Goal: Task Accomplishment & Management: Manage account settings

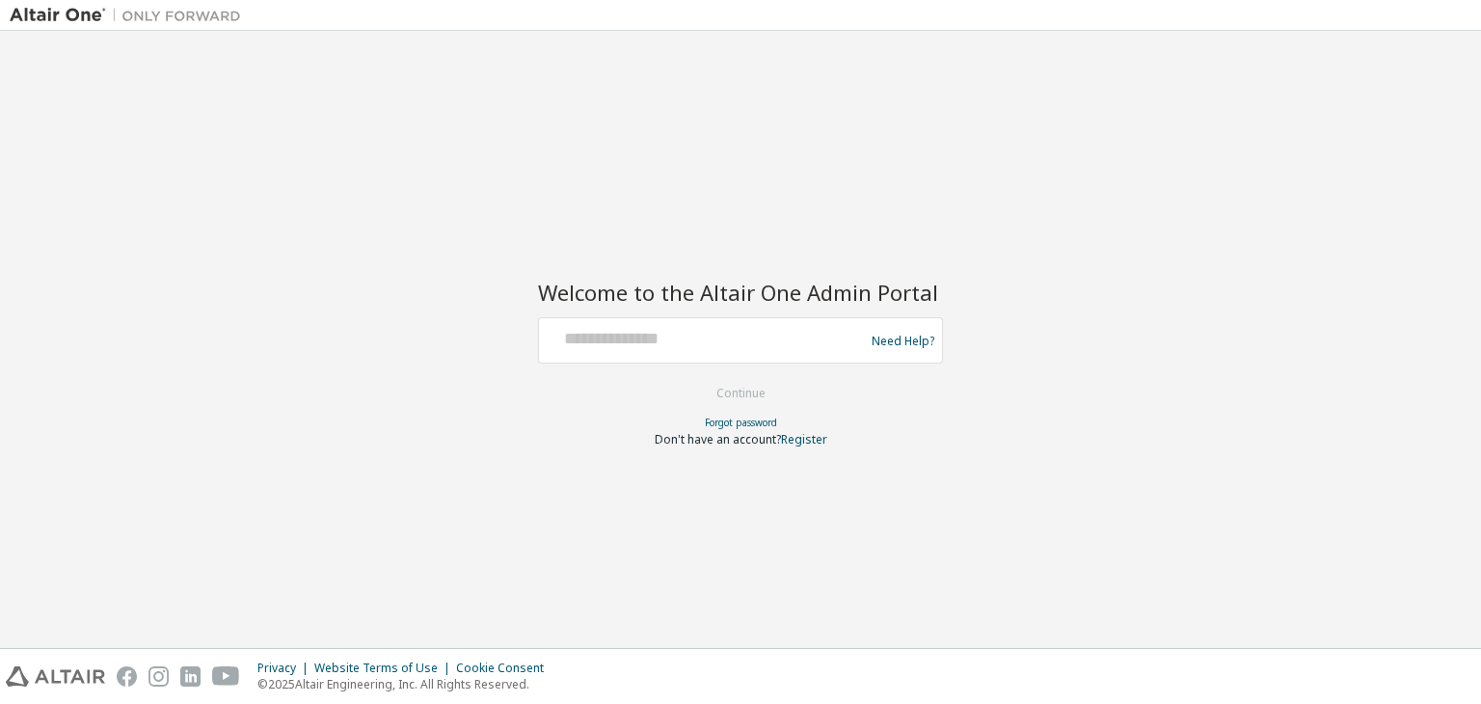
drag, startPoint x: 700, startPoint y: 315, endPoint x: 696, endPoint y: 329, distance: 14.0
click at [696, 329] on div "Welcome to the Altair One Admin Portal Need Help? Please make sure that you pro…" at bounding box center [740, 351] width 405 height 191
click at [696, 329] on input "text" at bounding box center [704, 336] width 315 height 28
type input "**********"
click at [720, 389] on button "Continue" at bounding box center [741, 393] width 90 height 29
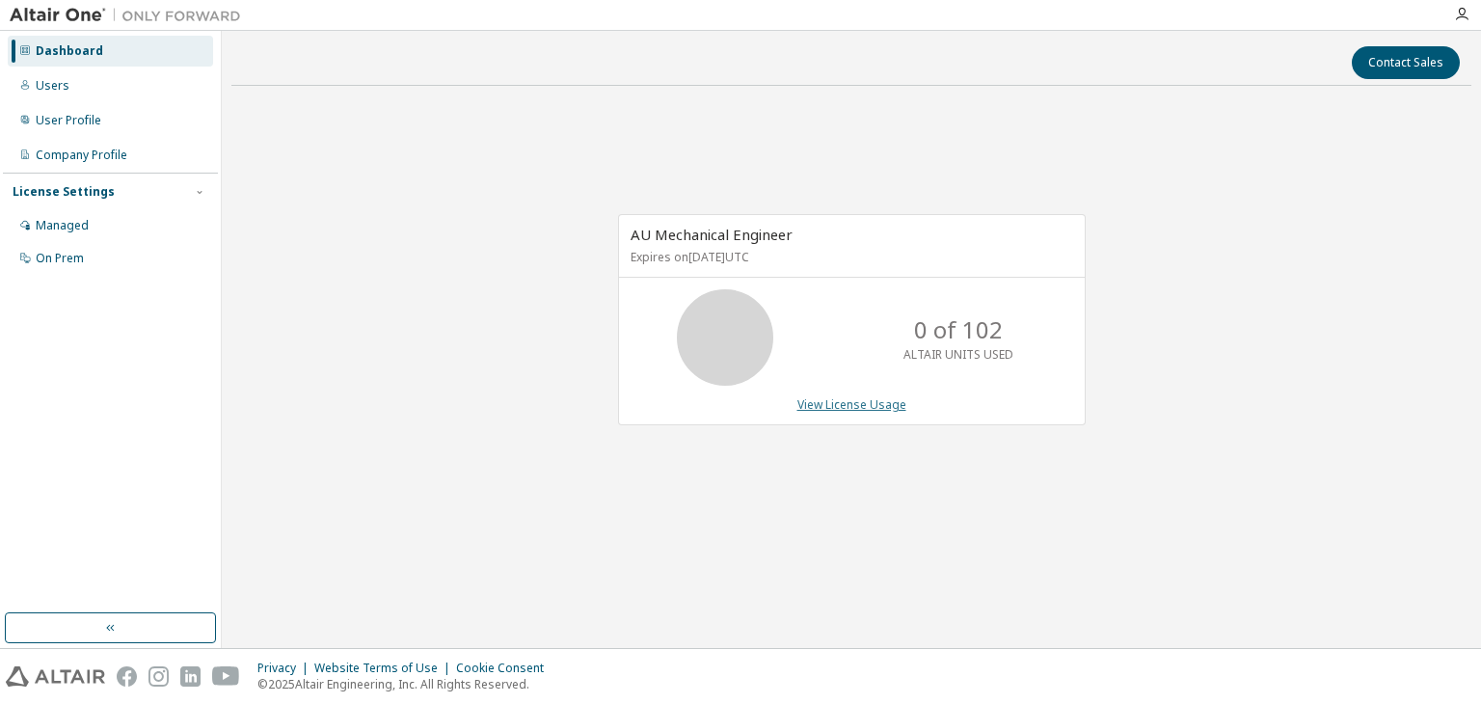
click at [828, 399] on link "View License Usage" at bounding box center [851, 404] width 109 height 16
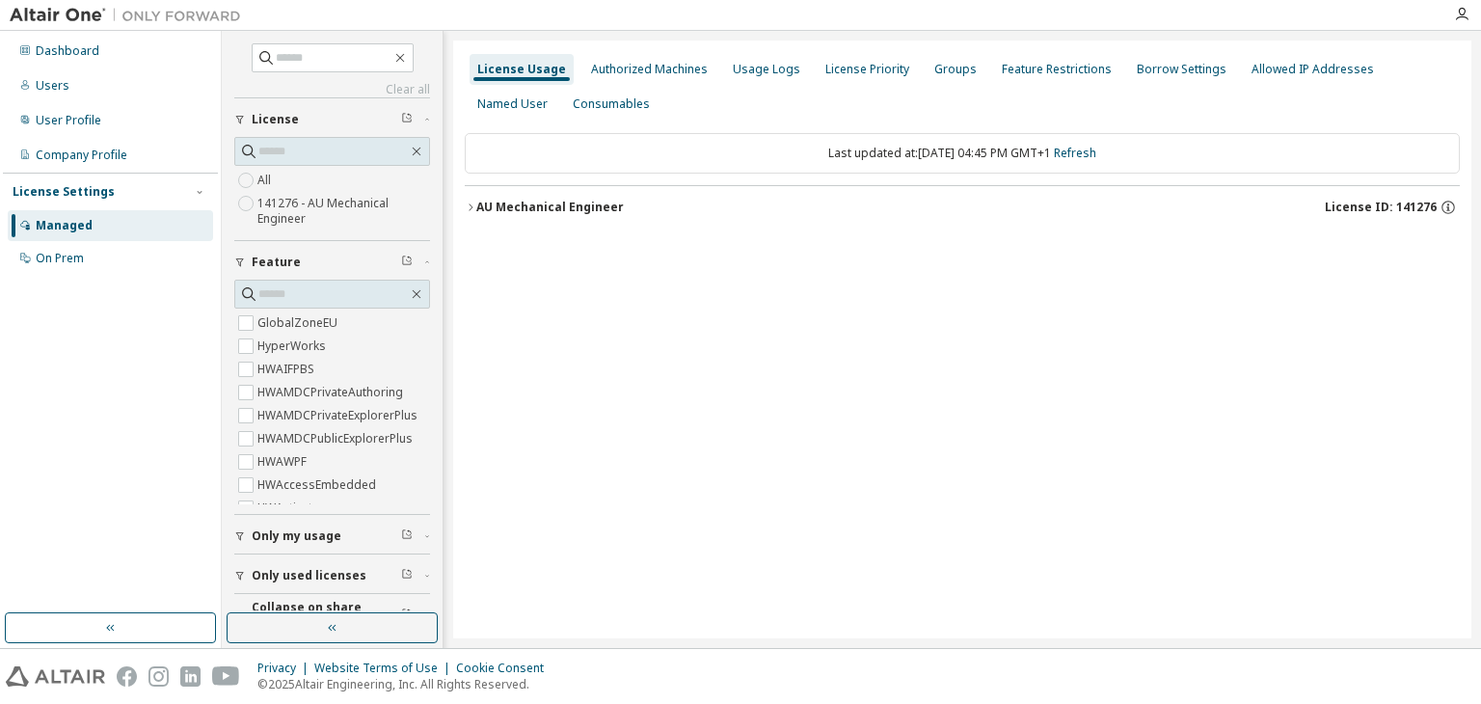
click at [467, 213] on button "AU Mechanical Engineer License ID: 141276" at bounding box center [962, 207] width 995 height 42
click at [474, 217] on button "AU Mechanical Engineer License ID: 141276" at bounding box center [962, 207] width 995 height 42
click at [468, 198] on button "AU Mechanical Engineer License ID: 141276" at bounding box center [962, 207] width 995 height 42
click at [467, 207] on icon "button" at bounding box center [471, 208] width 12 height 12
drag, startPoint x: 486, startPoint y: 232, endPoint x: 464, endPoint y: 218, distance: 26.5
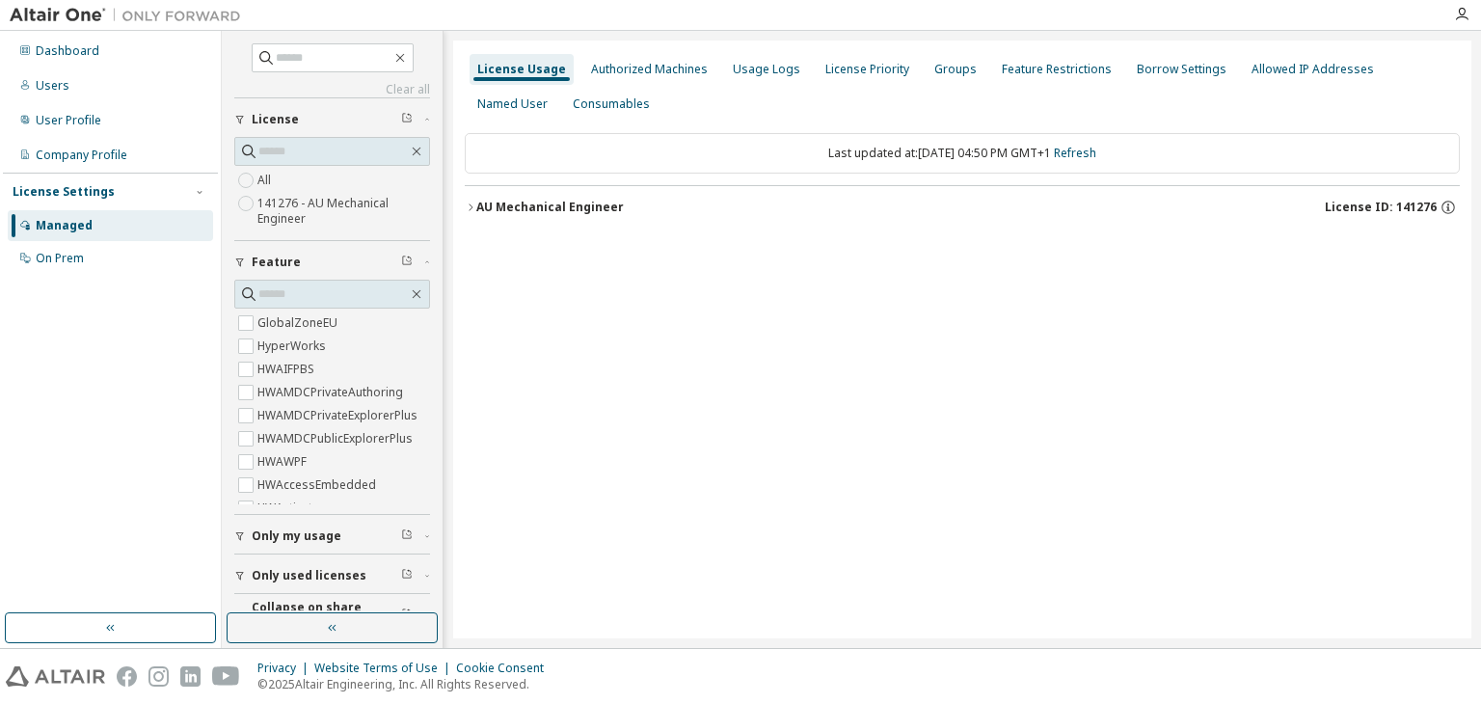
click at [465, 218] on div "Last updated at: Mon 2025-09-15 04:50 PM GMT+1 Refresh AU Mechanical Engineer L…" at bounding box center [962, 180] width 995 height 119
click at [465, 218] on button "AU Mechanical Engineer License ID: 141276" at bounding box center [962, 207] width 995 height 42
click at [482, 205] on div "AU Mechanical Engineer" at bounding box center [550, 207] width 148 height 15
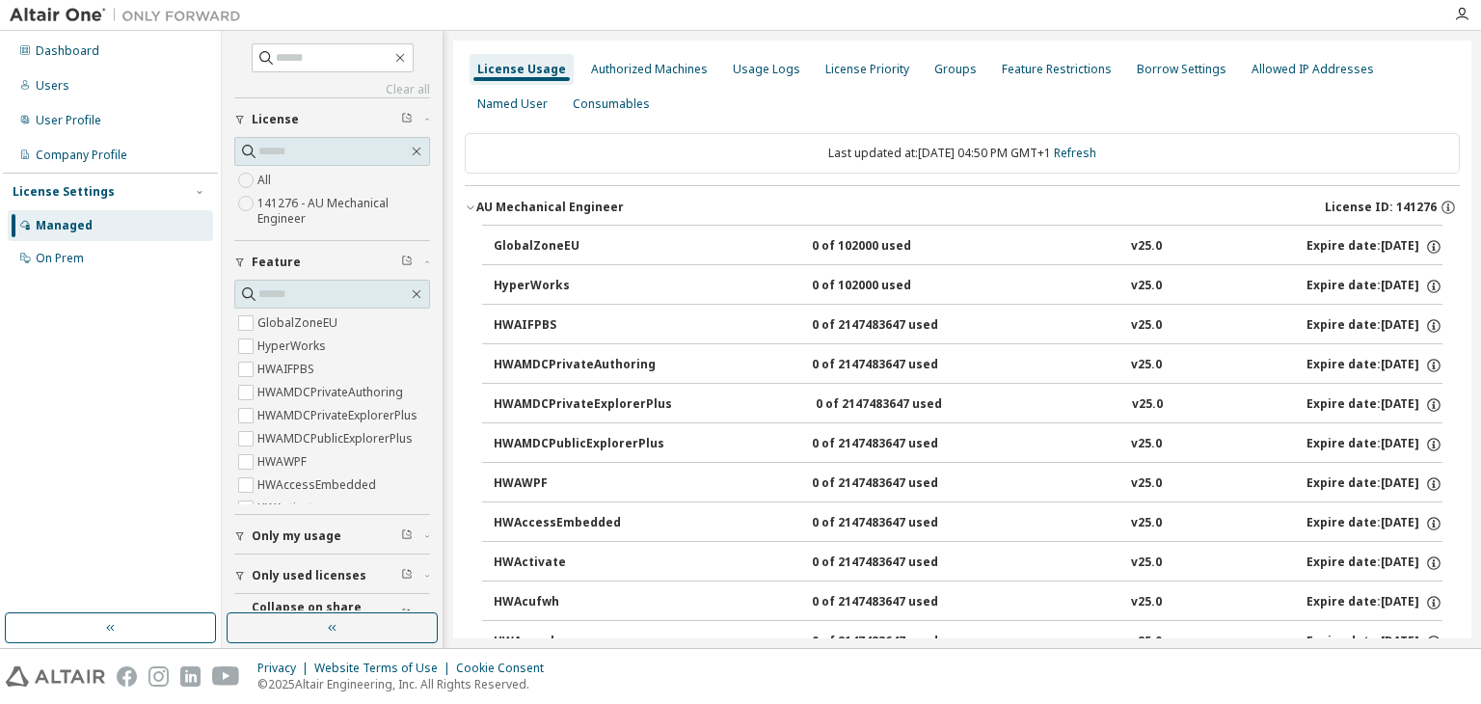
click at [529, 278] on div "HyperWorks" at bounding box center [581, 286] width 174 height 17
click at [540, 294] on button "HyperWorks 0 of 102000 used v25.0 Expire date: 2025-12-07" at bounding box center [968, 286] width 949 height 42
click at [404, 57] on icon "button" at bounding box center [399, 58] width 9 height 9
click at [526, 248] on div "GlobalZoneEU" at bounding box center [581, 246] width 174 height 17
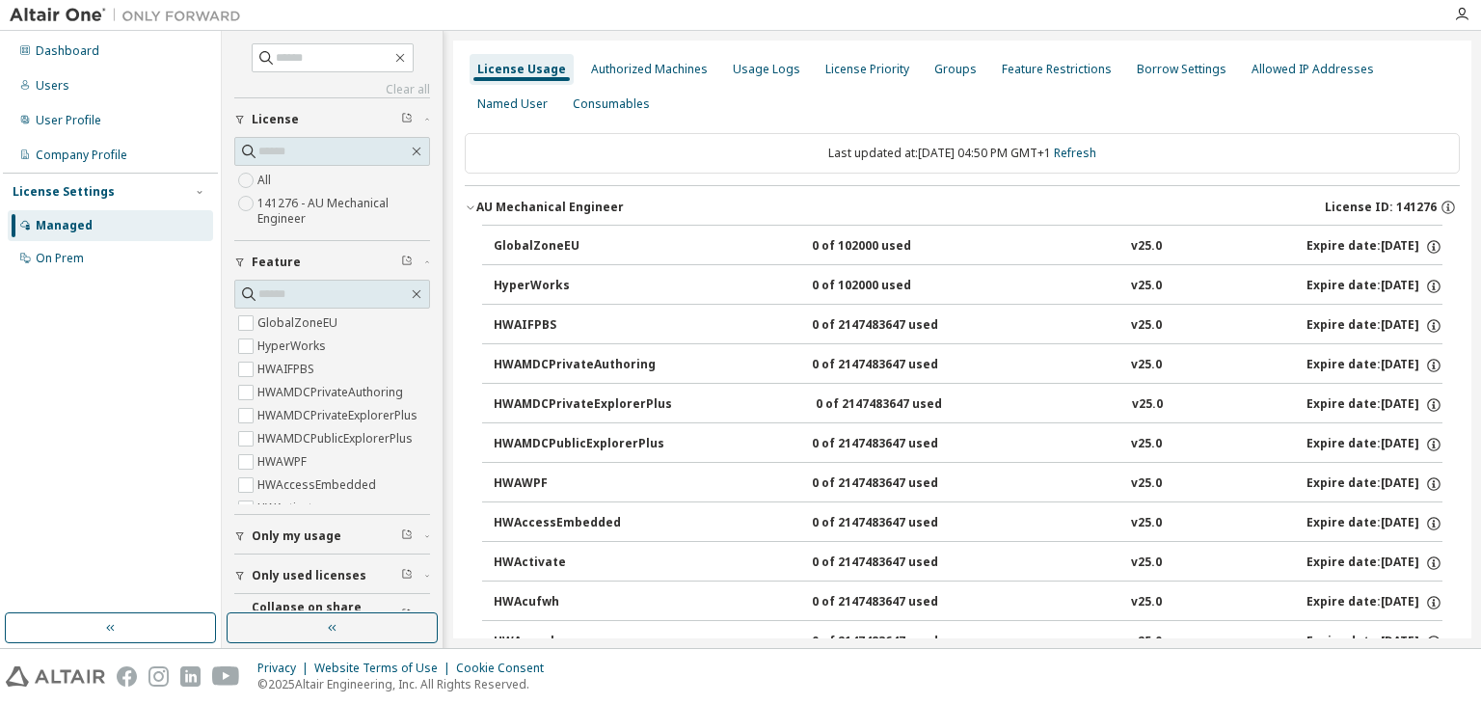
click at [526, 248] on div "GlobalZoneEU" at bounding box center [581, 246] width 174 height 17
click at [544, 278] on div "HyperWorks" at bounding box center [581, 286] width 174 height 17
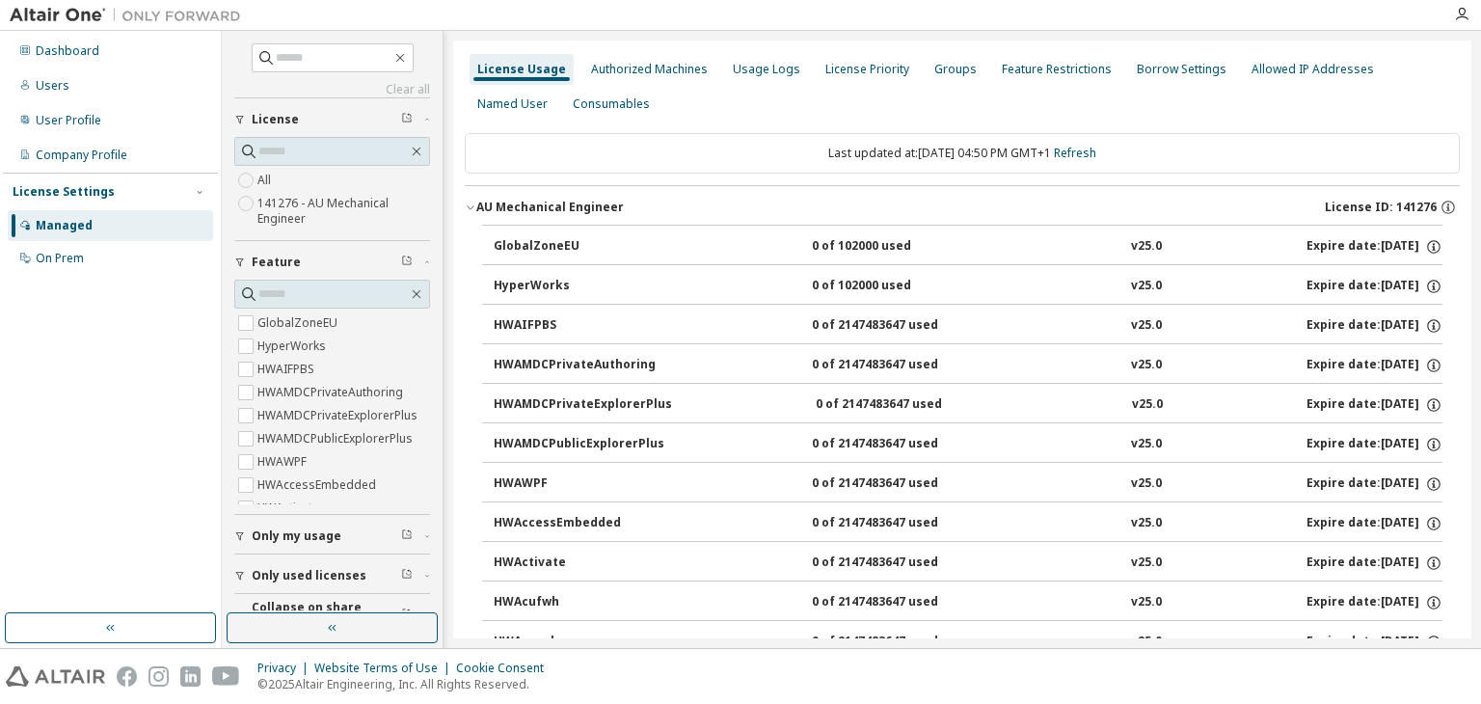
click at [544, 278] on div "HyperWorks" at bounding box center [581, 286] width 174 height 17
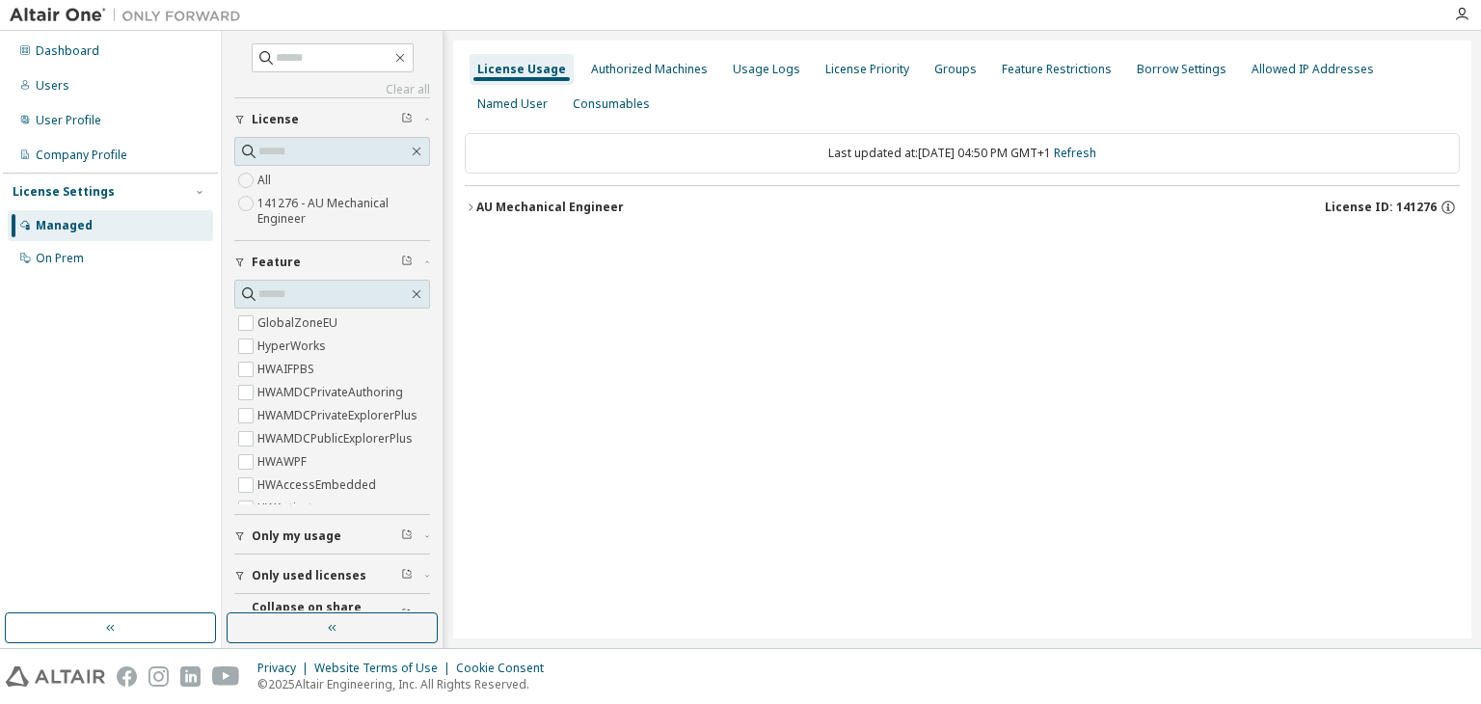
click at [477, 209] on div "AU Mechanical Engineer" at bounding box center [550, 207] width 148 height 15
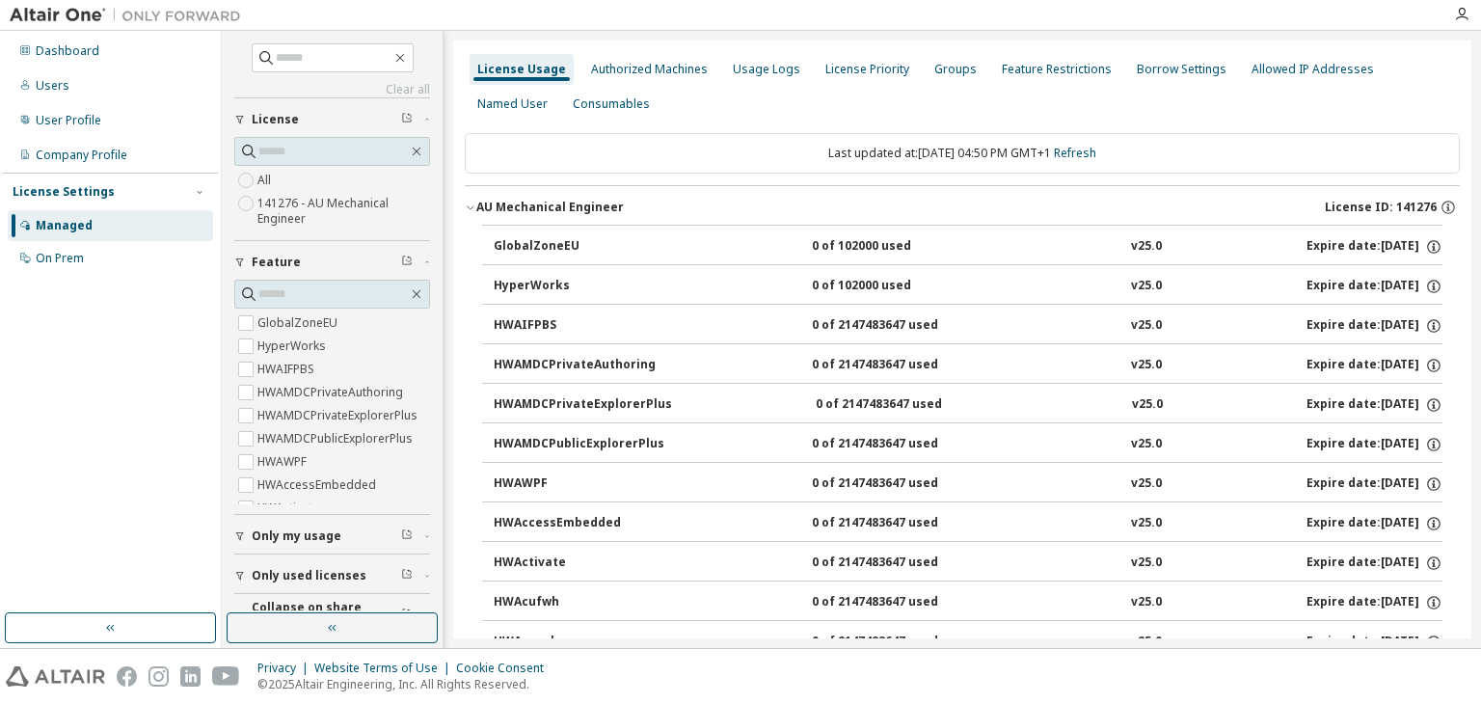
click at [529, 250] on div "GlobalZoneEU" at bounding box center [581, 246] width 174 height 17
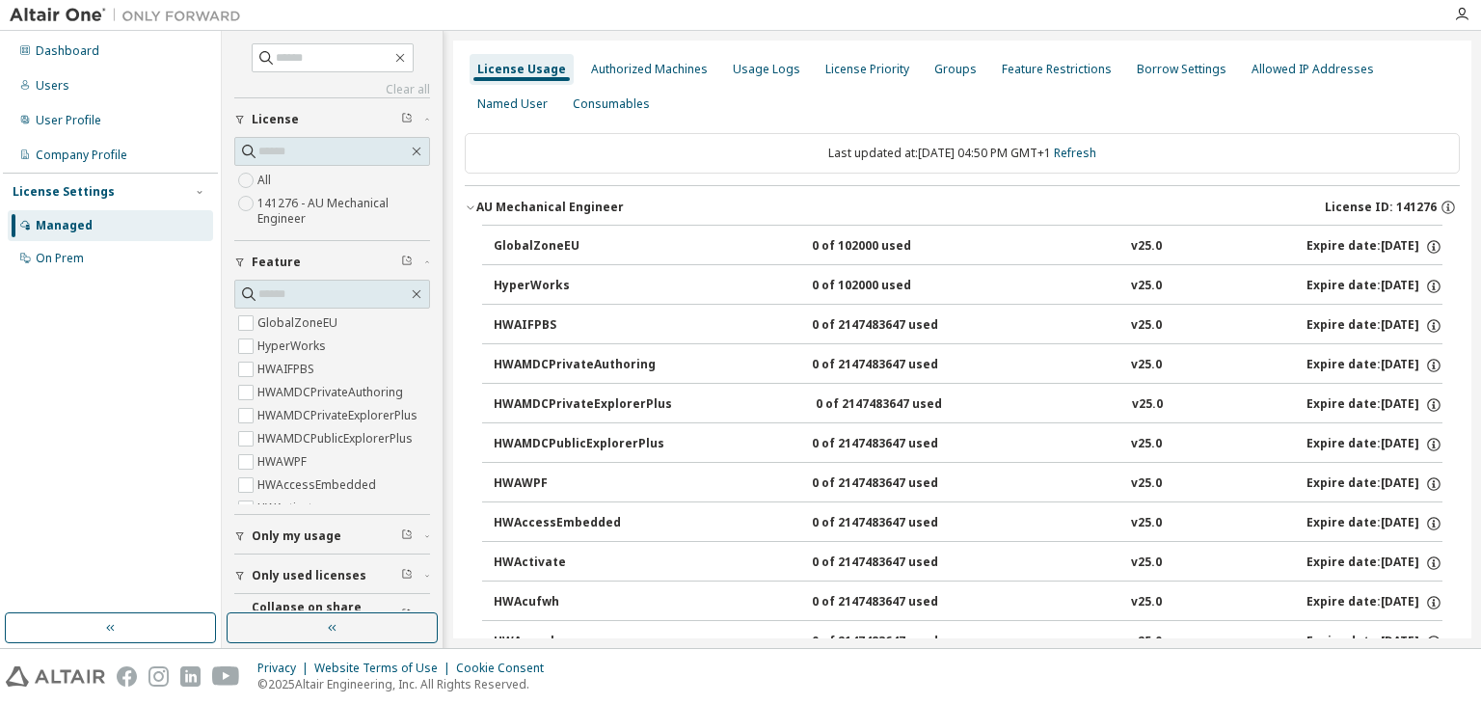
drag, startPoint x: 1470, startPoint y: 64, endPoint x: 1466, endPoint y: 46, distance: 18.0
click at [1466, 46] on div "License Usage Authorized Machines Usage Logs License Priority Groups Feature Re…" at bounding box center [962, 339] width 1018 height 598
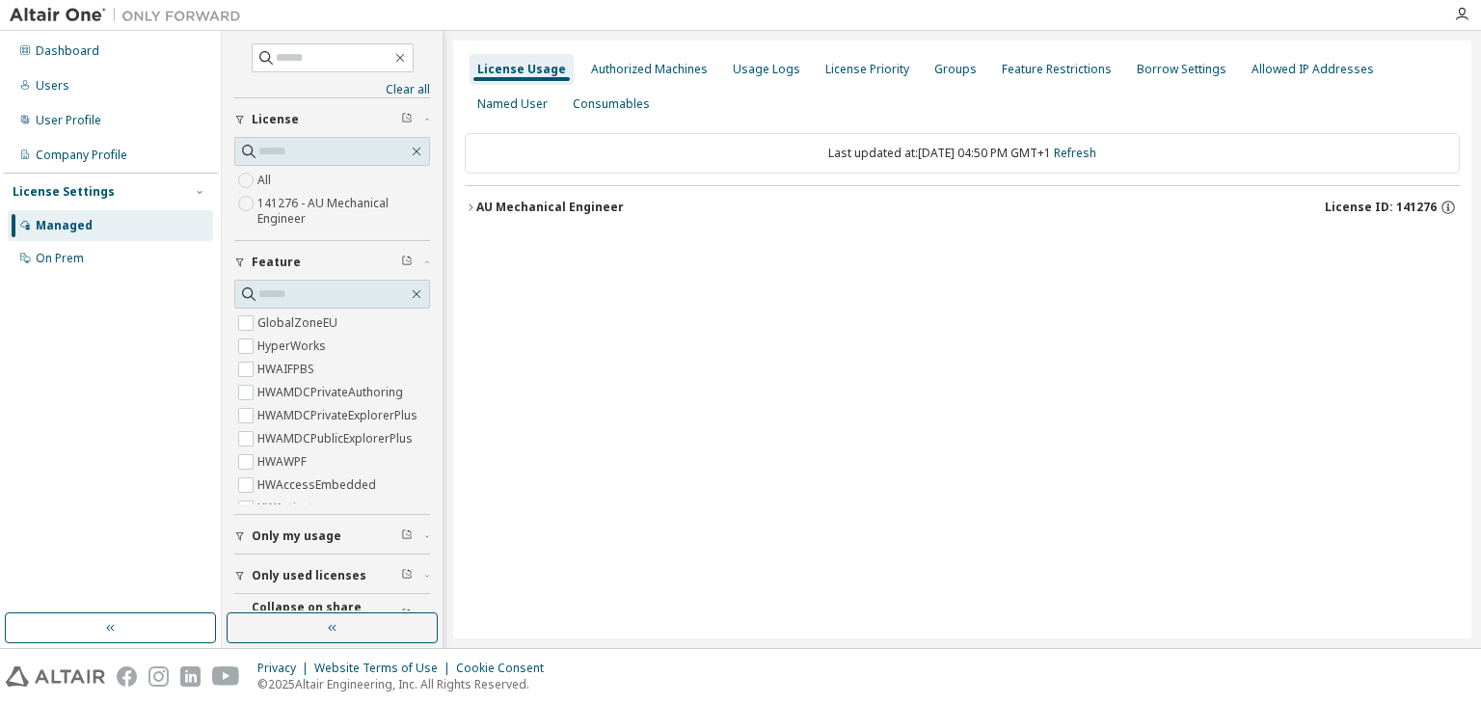
click at [468, 210] on icon "button" at bounding box center [471, 208] width 12 height 12
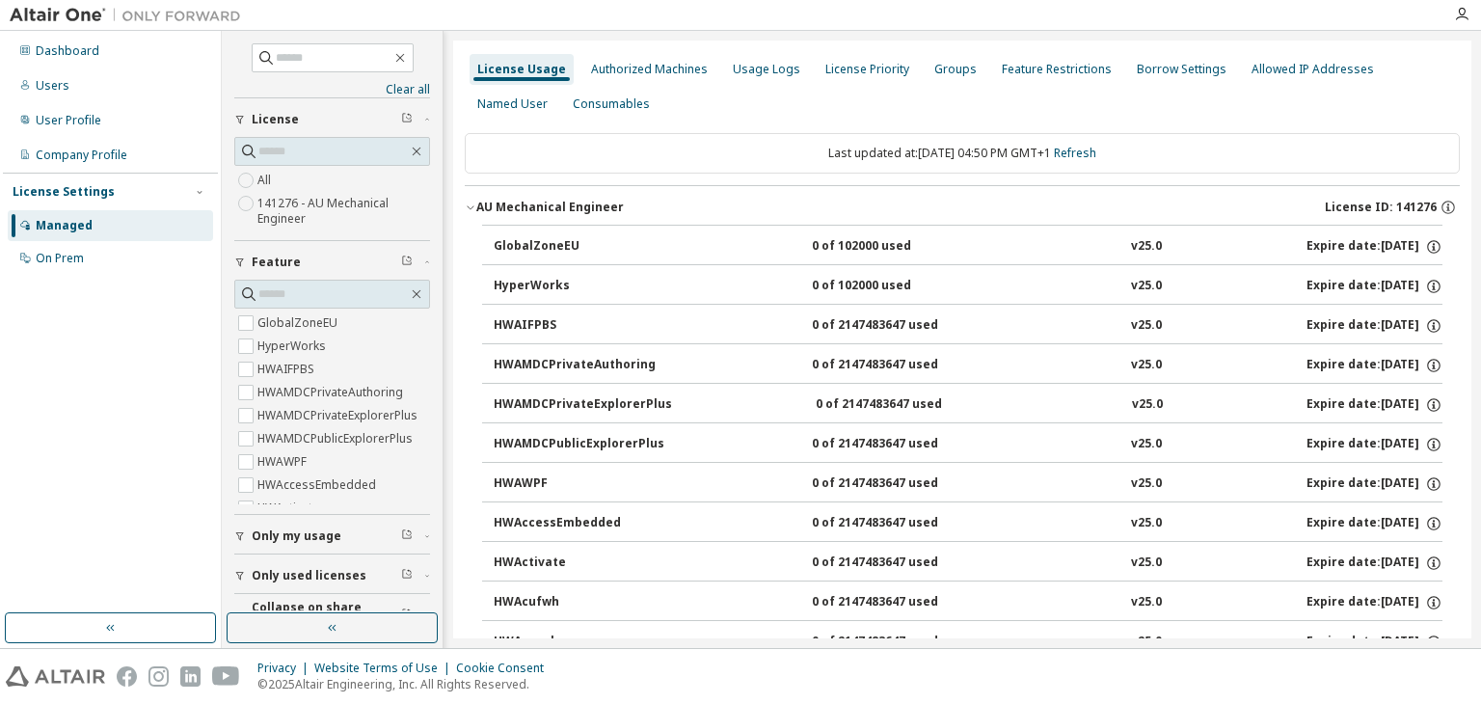
click at [511, 248] on div "GlobalZoneEU" at bounding box center [581, 246] width 174 height 17
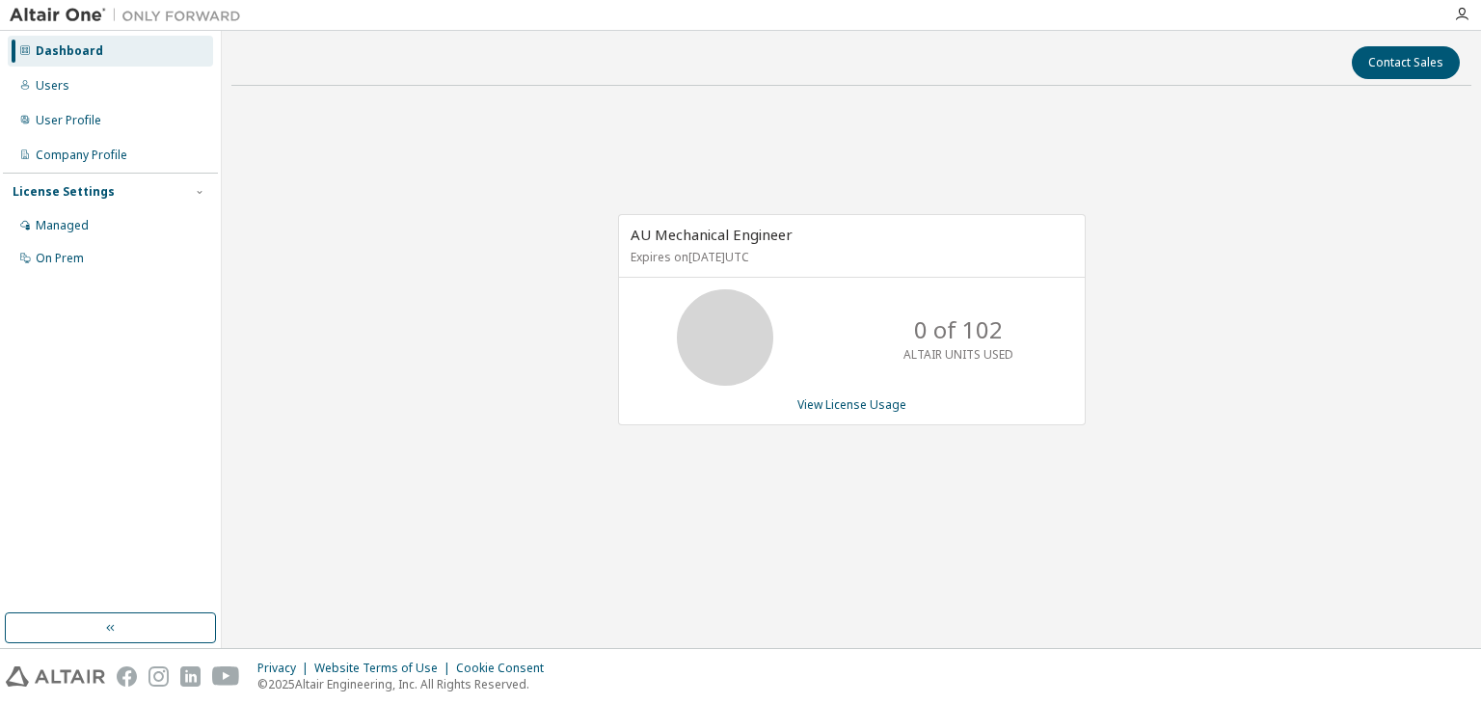
click at [877, 412] on div "AU Mechanical Engineer Expires on [DATE] UTC 0 of 102 ALTAIR UNITS USED View Li…" at bounding box center [852, 319] width 468 height 211
click at [884, 398] on link "View License Usage" at bounding box center [851, 404] width 109 height 16
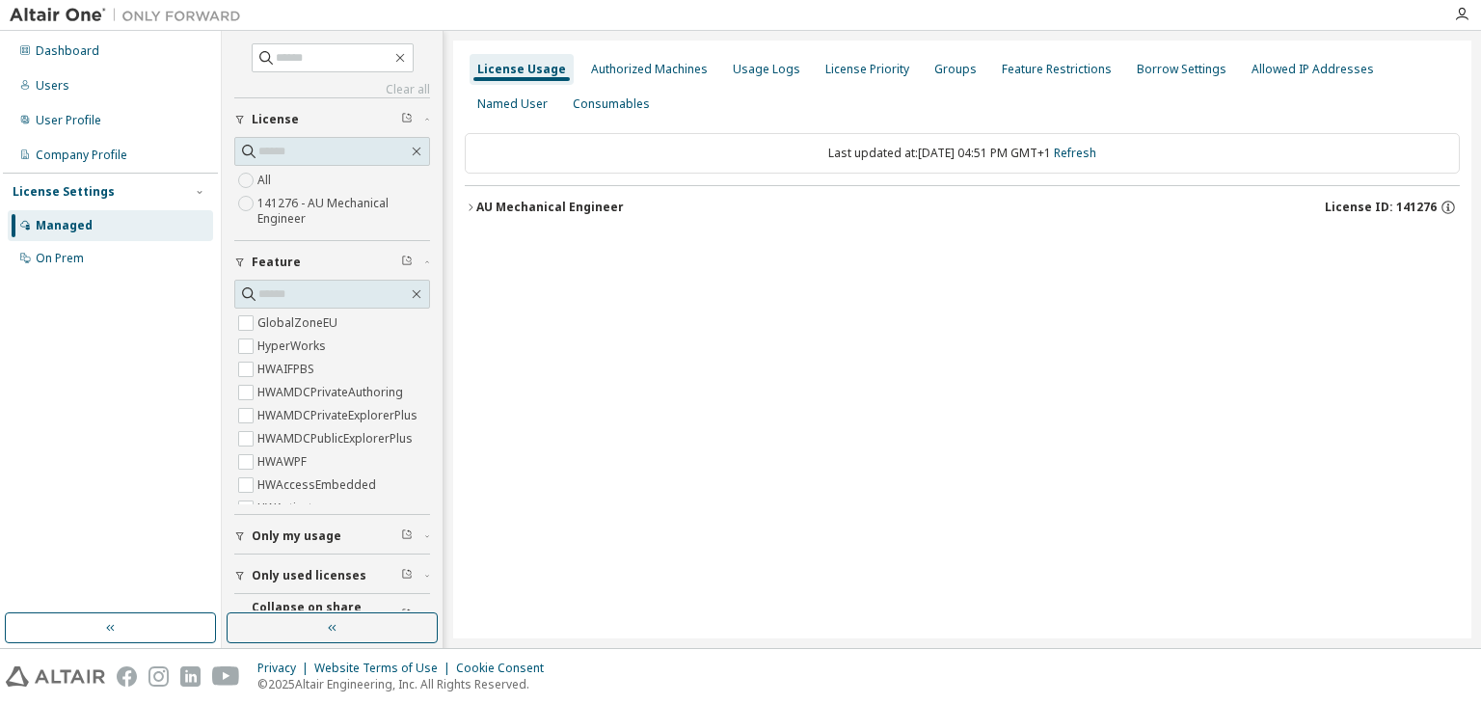
click at [478, 206] on div "AU Mechanical Engineer" at bounding box center [550, 207] width 148 height 15
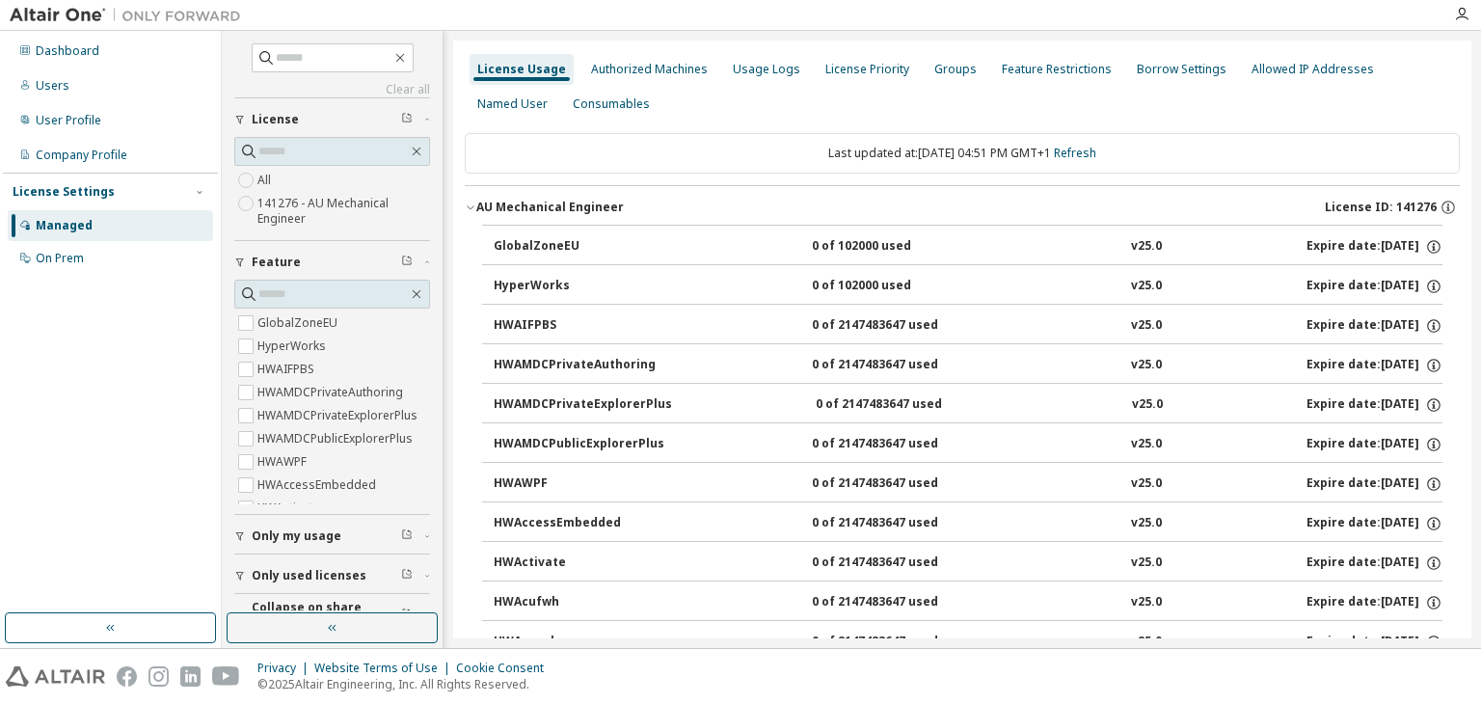
click at [544, 292] on div "HyperWorks" at bounding box center [581, 286] width 174 height 17
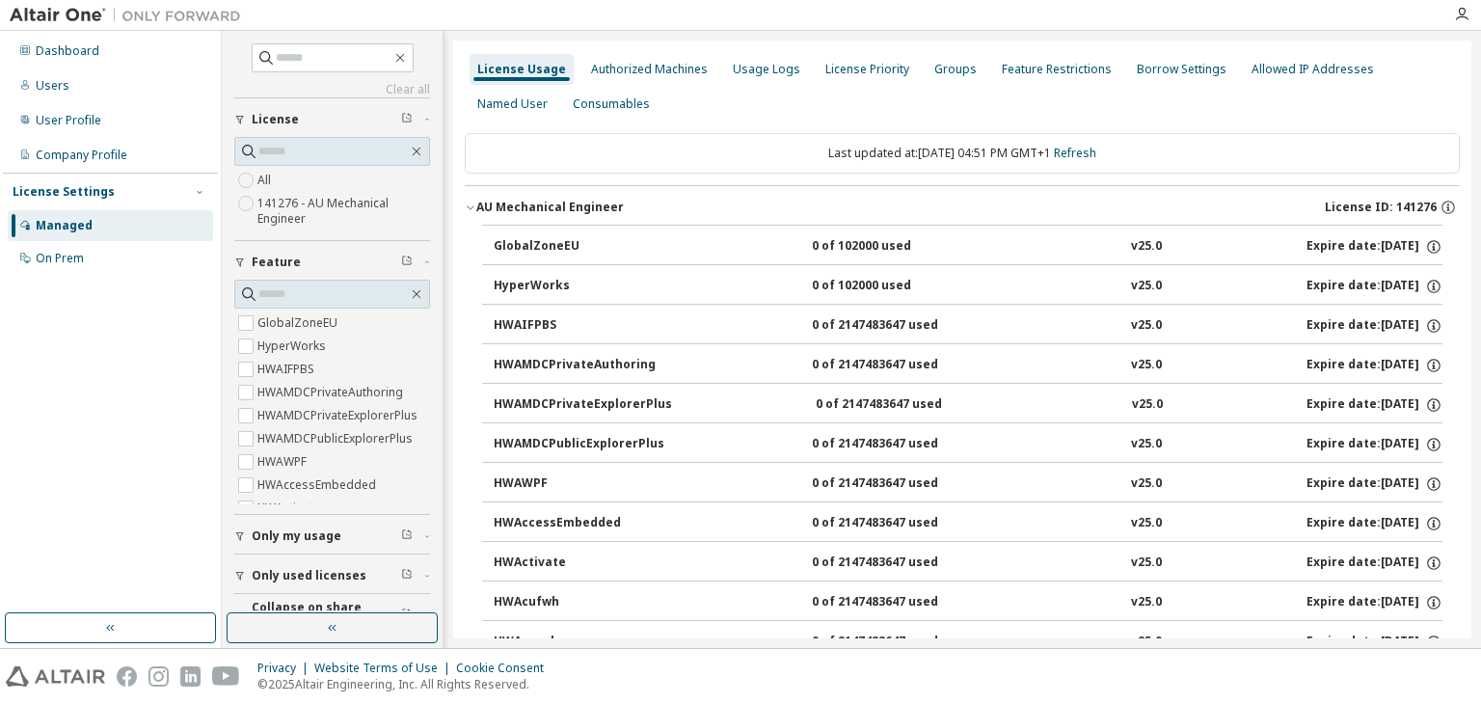
click at [544, 292] on div "HyperWorks" at bounding box center [581, 286] width 174 height 17
click at [91, 88] on div "Users" at bounding box center [110, 85] width 205 height 31
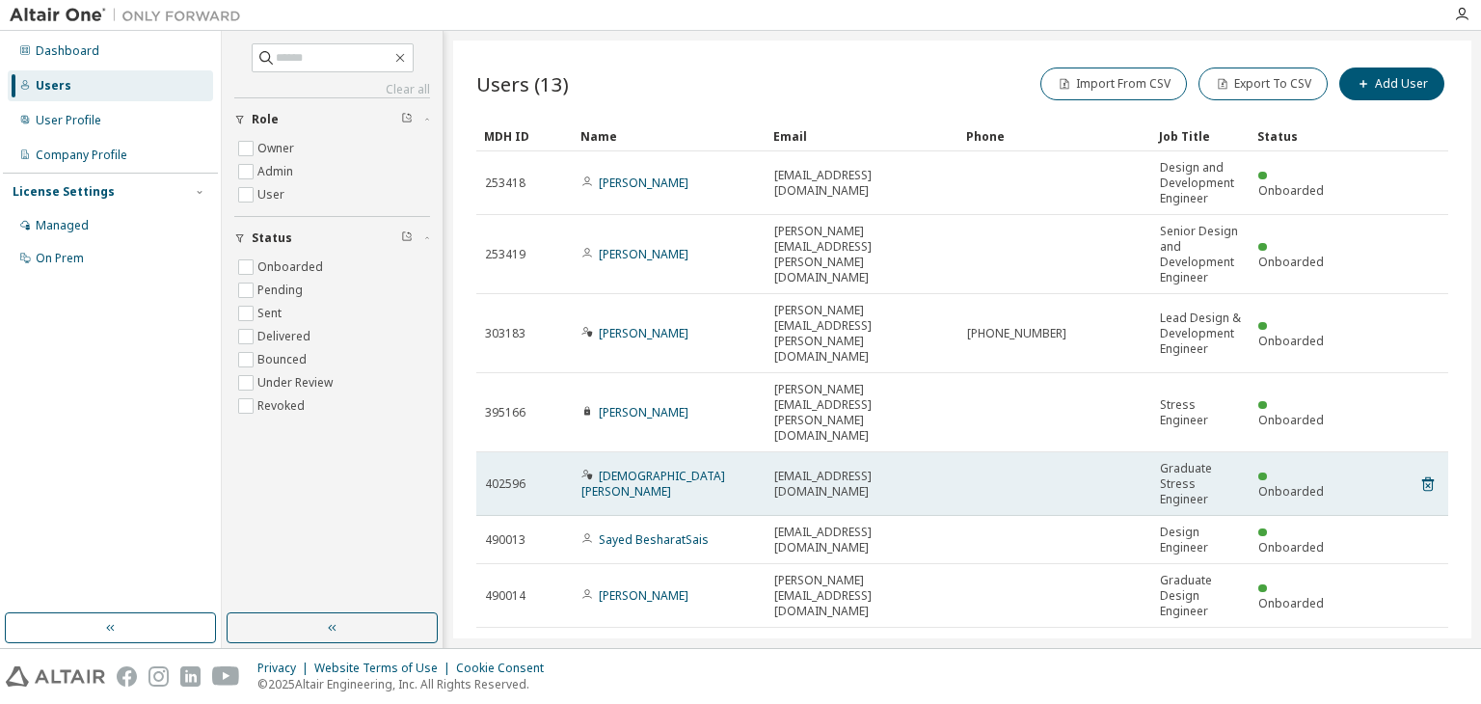
click at [1206, 461] on span "Graduate Stress Engineer" at bounding box center [1200, 484] width 81 height 46
click at [1182, 461] on span "Graduate Stress Engineer" at bounding box center [1200, 484] width 81 height 46
click at [1261, 472] on span at bounding box center [1262, 476] width 8 height 8
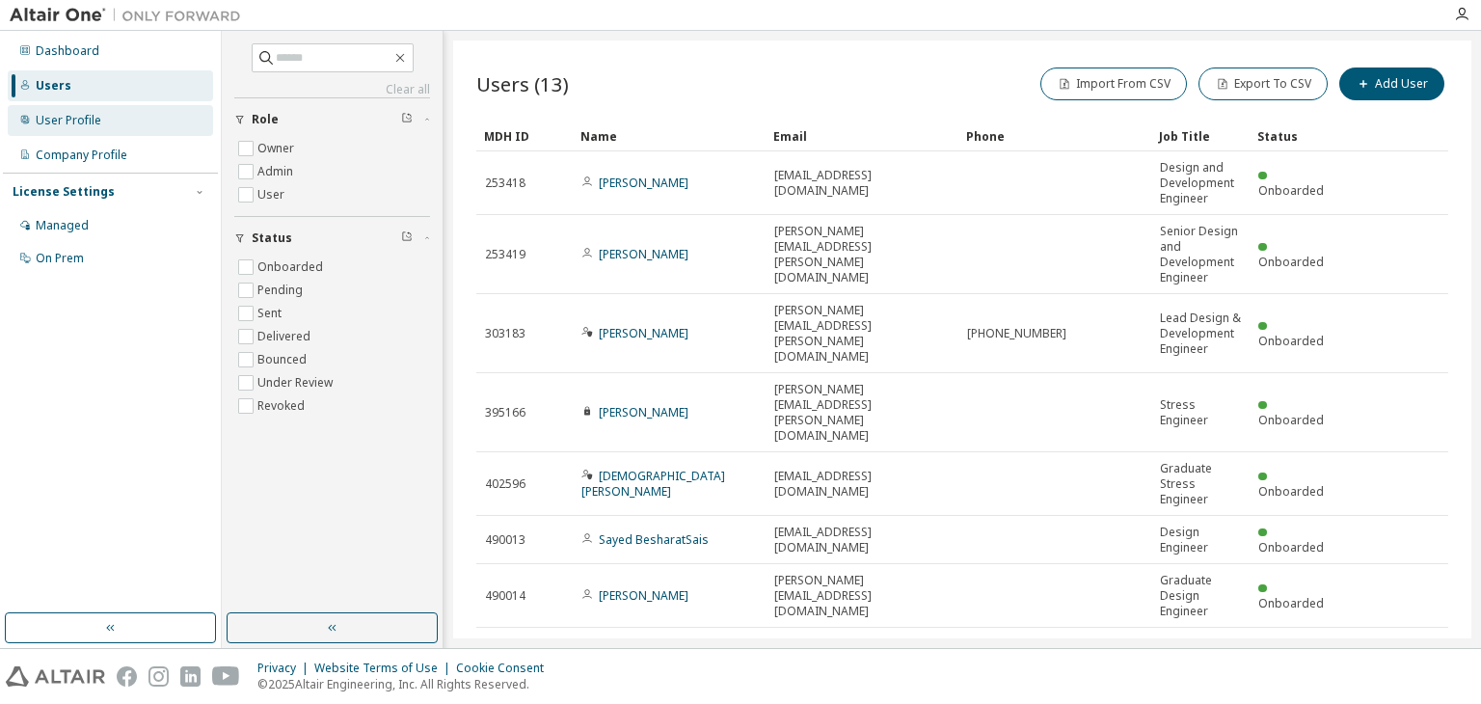
click at [69, 127] on div "User Profile" at bounding box center [69, 120] width 66 height 15
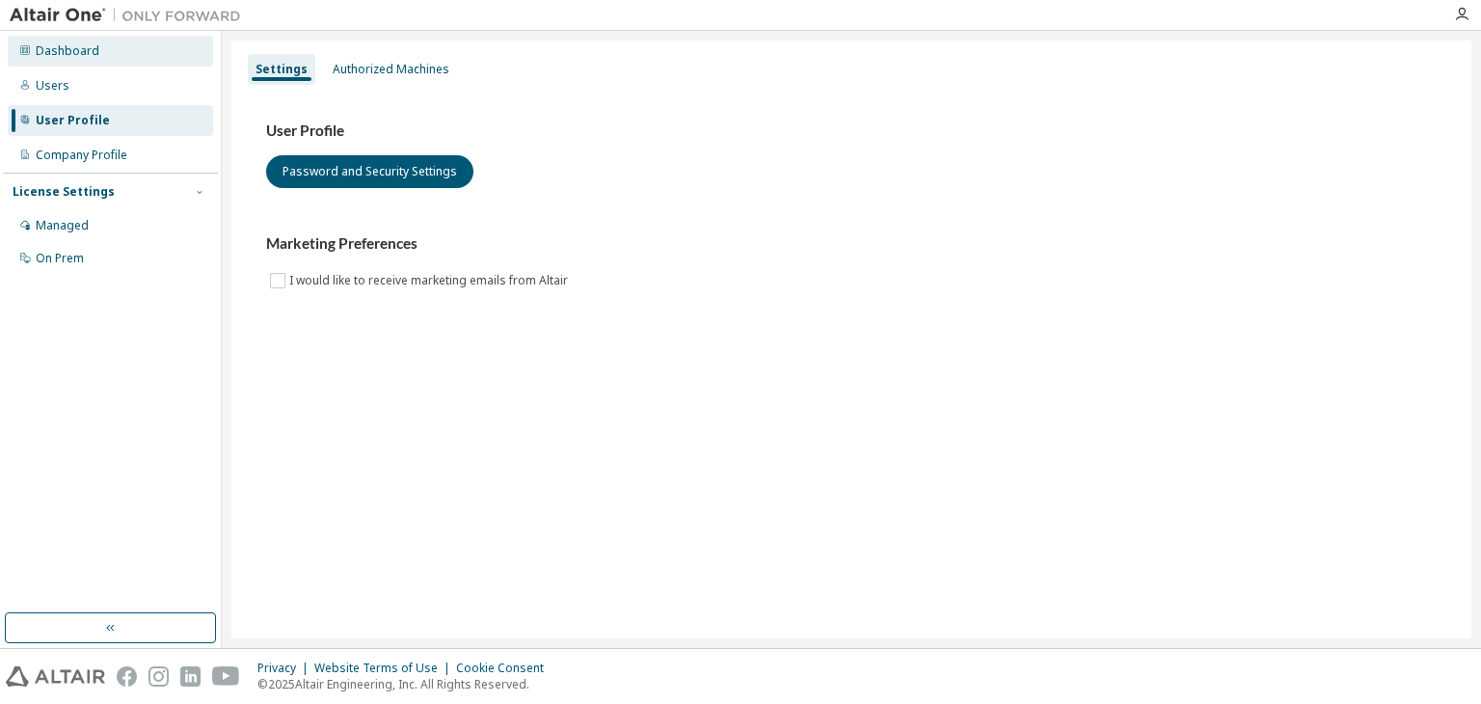
click at [81, 55] on div "Dashboard" at bounding box center [68, 50] width 64 height 15
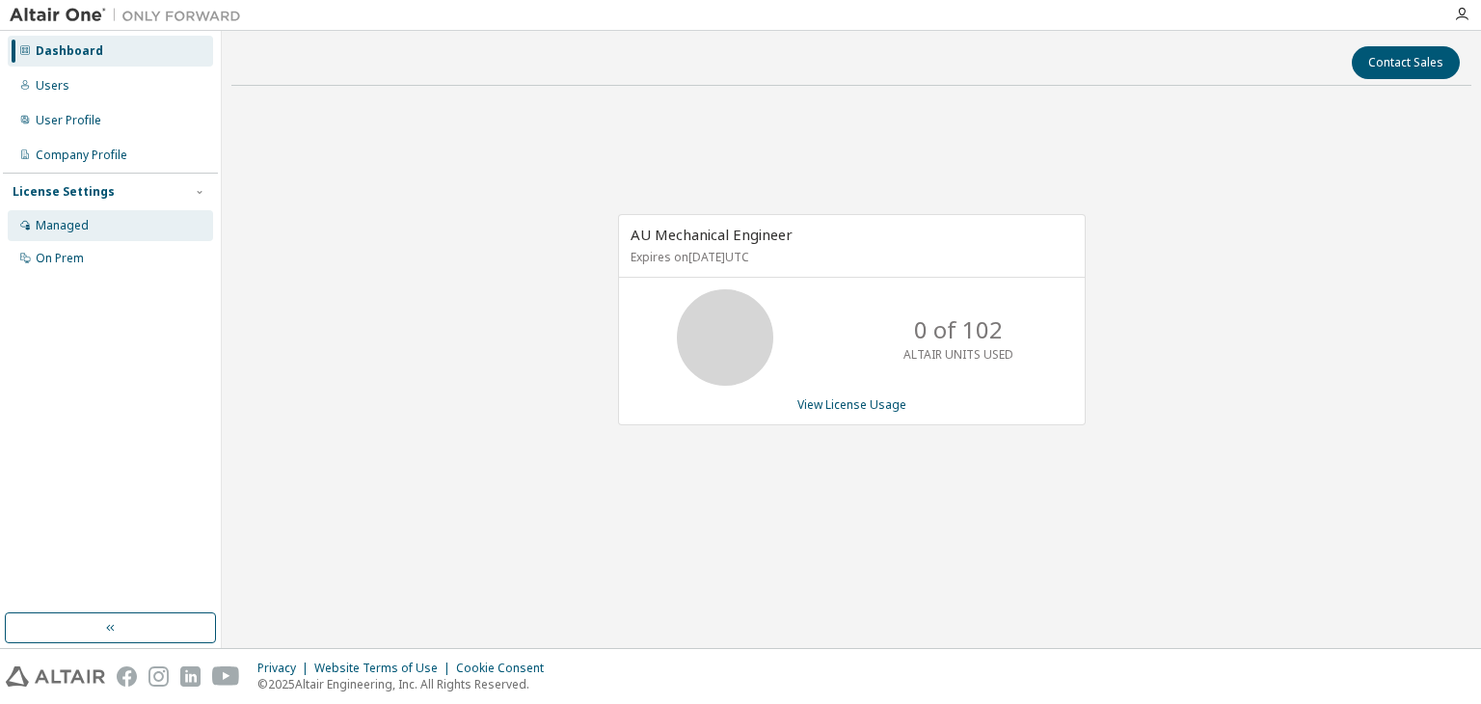
click at [53, 220] on div "Managed" at bounding box center [62, 225] width 53 height 15
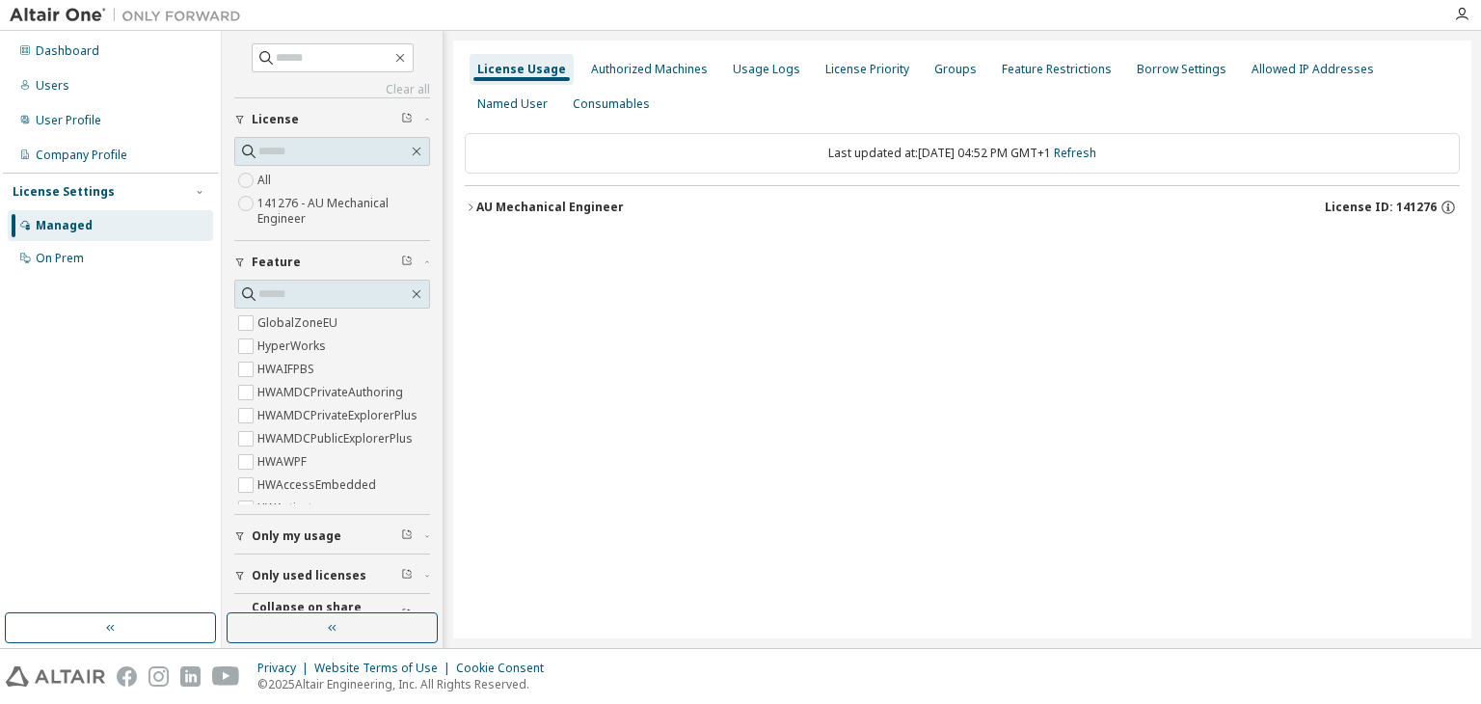
click at [466, 208] on icon "button" at bounding box center [471, 208] width 12 height 12
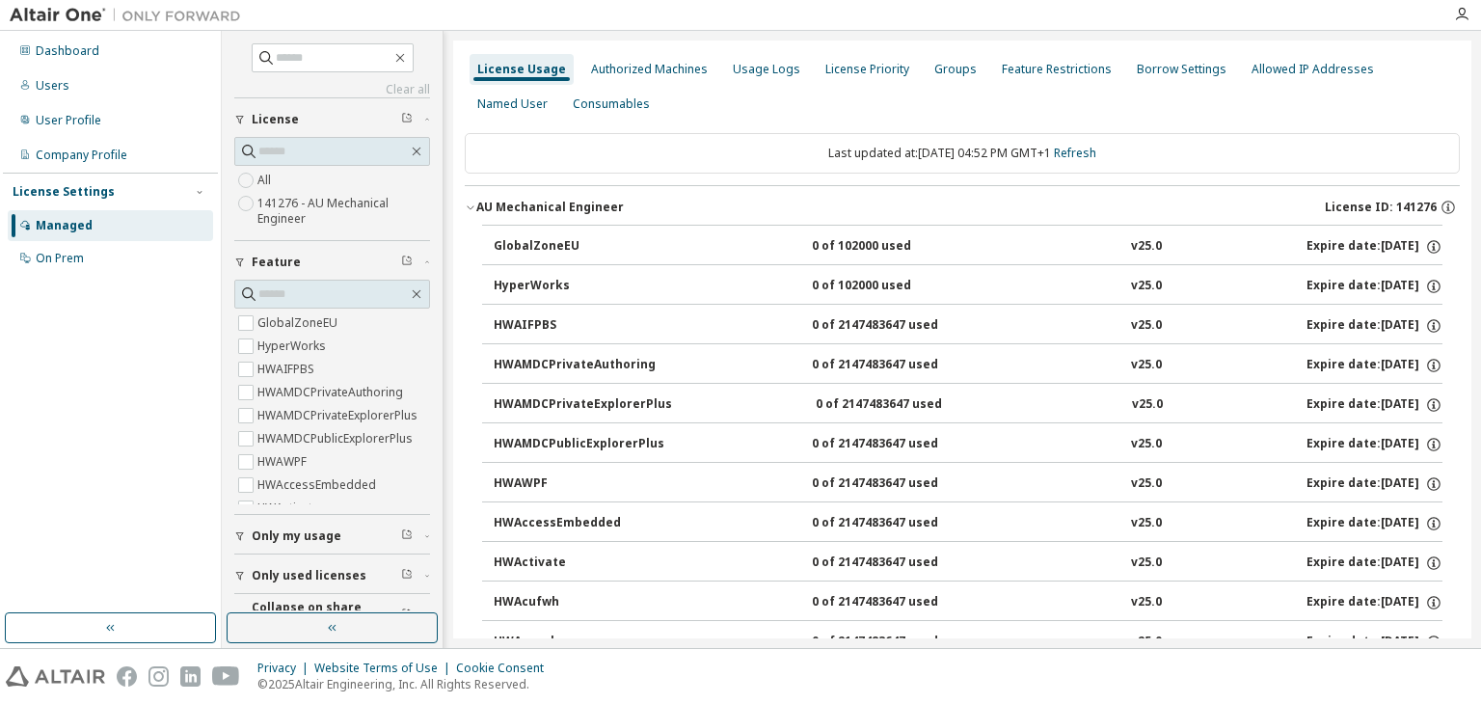
click at [510, 239] on div "GlobalZoneEU" at bounding box center [581, 246] width 174 height 17
click at [60, 111] on div "User Profile" at bounding box center [110, 120] width 205 height 31
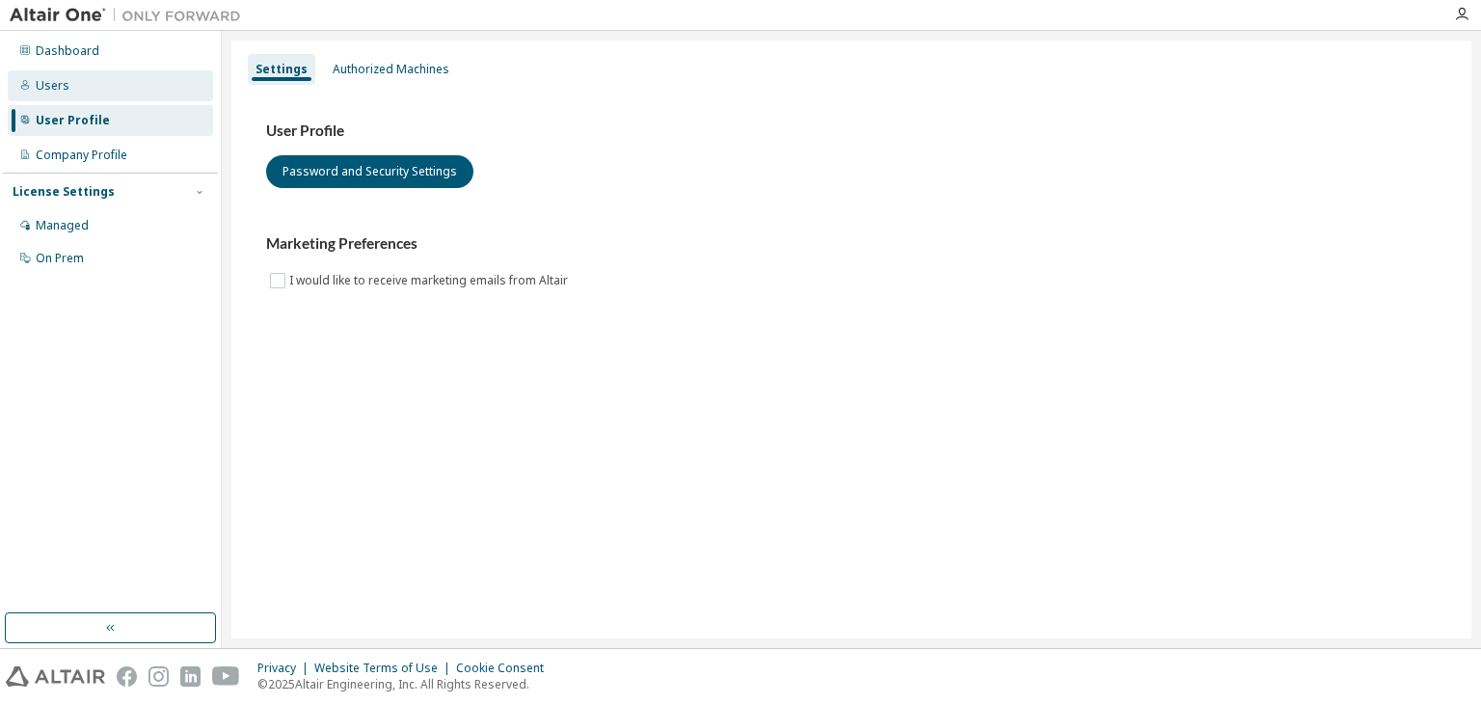
click at [56, 82] on div "Users" at bounding box center [53, 85] width 34 height 15
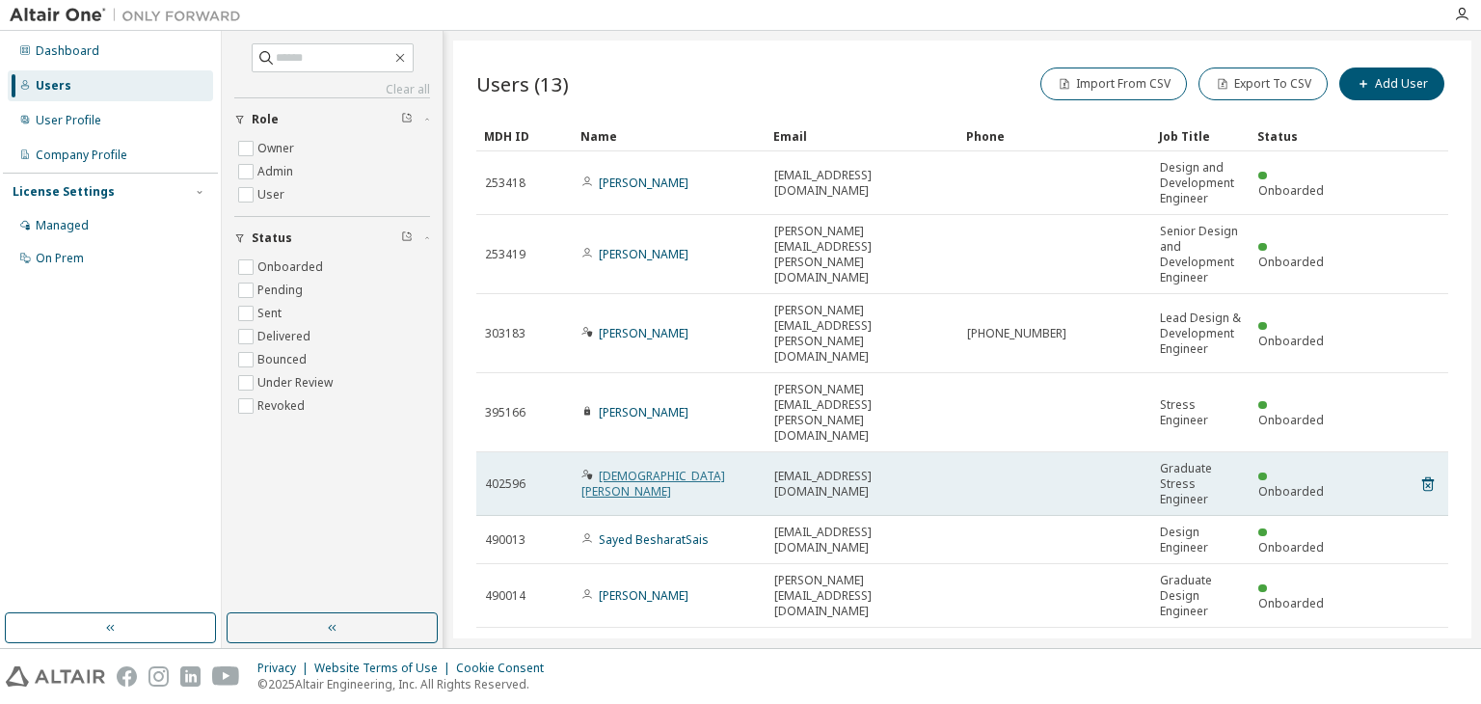
click at [619, 468] on link "[DEMOGRAPHIC_DATA][PERSON_NAME]" at bounding box center [653, 484] width 144 height 32
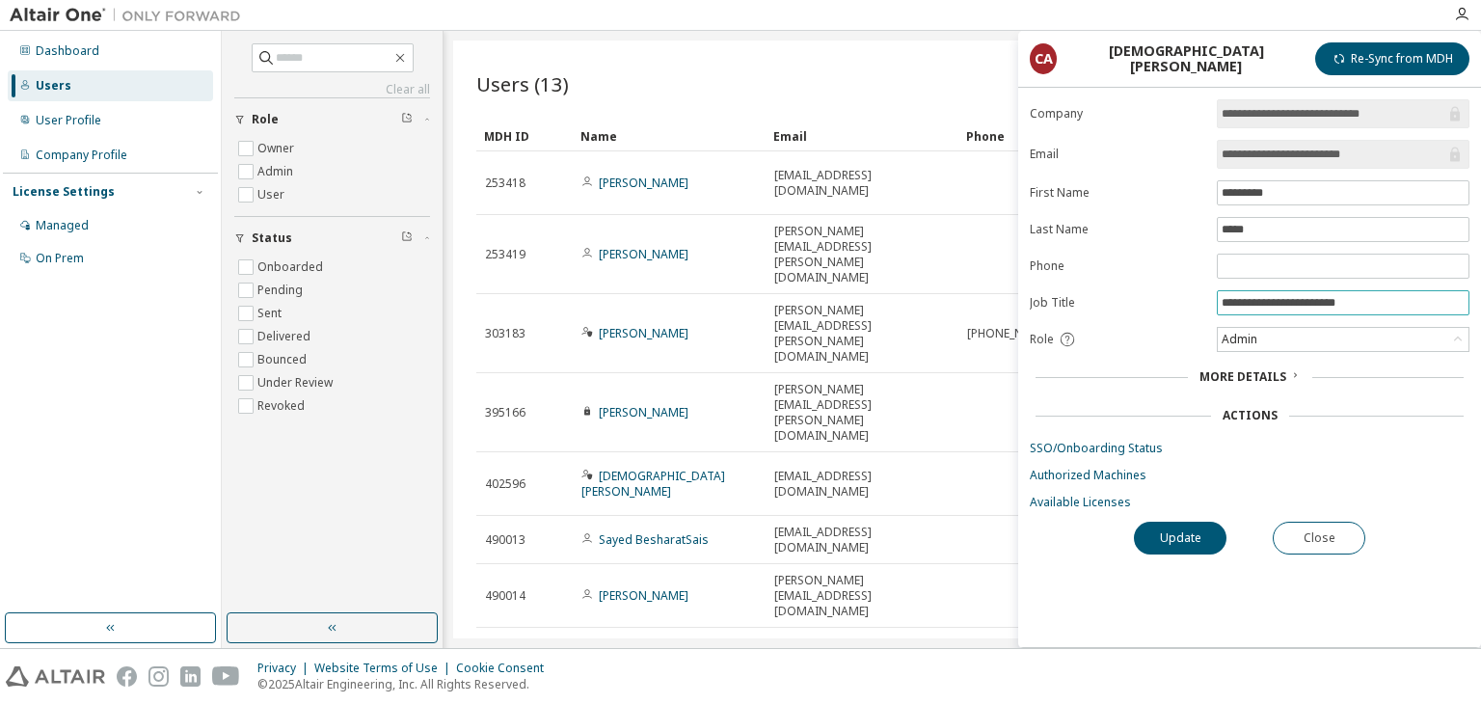
click at [1274, 302] on input "**********" at bounding box center [1343, 302] width 243 height 15
type input "**********"
click at [1196, 548] on button "Update" at bounding box center [1180, 538] width 93 height 33
click at [971, 55] on div "Users (13) Import From CSV Export To CSV Add User Clear Load Save Save As Field…" at bounding box center [962, 339] width 1018 height 598
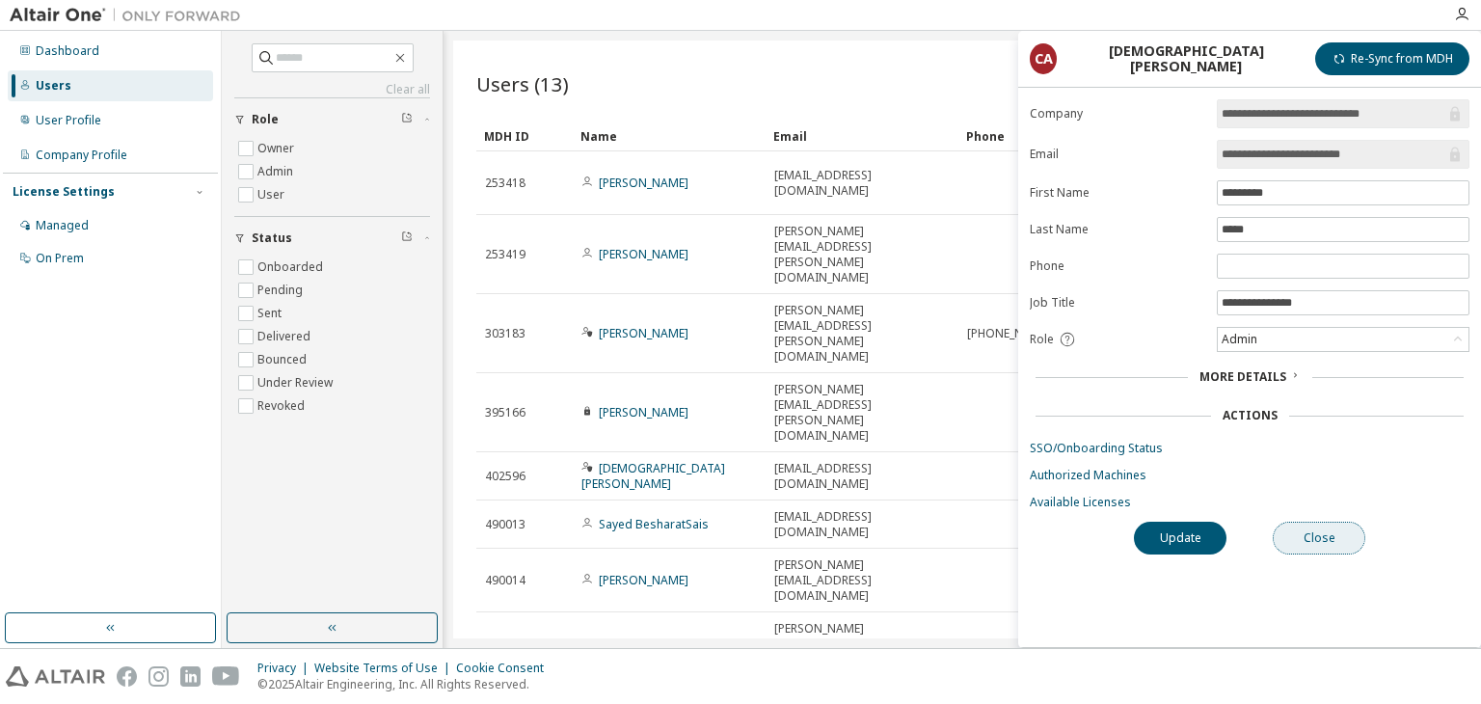
click at [1313, 536] on button "Close" at bounding box center [1319, 538] width 93 height 33
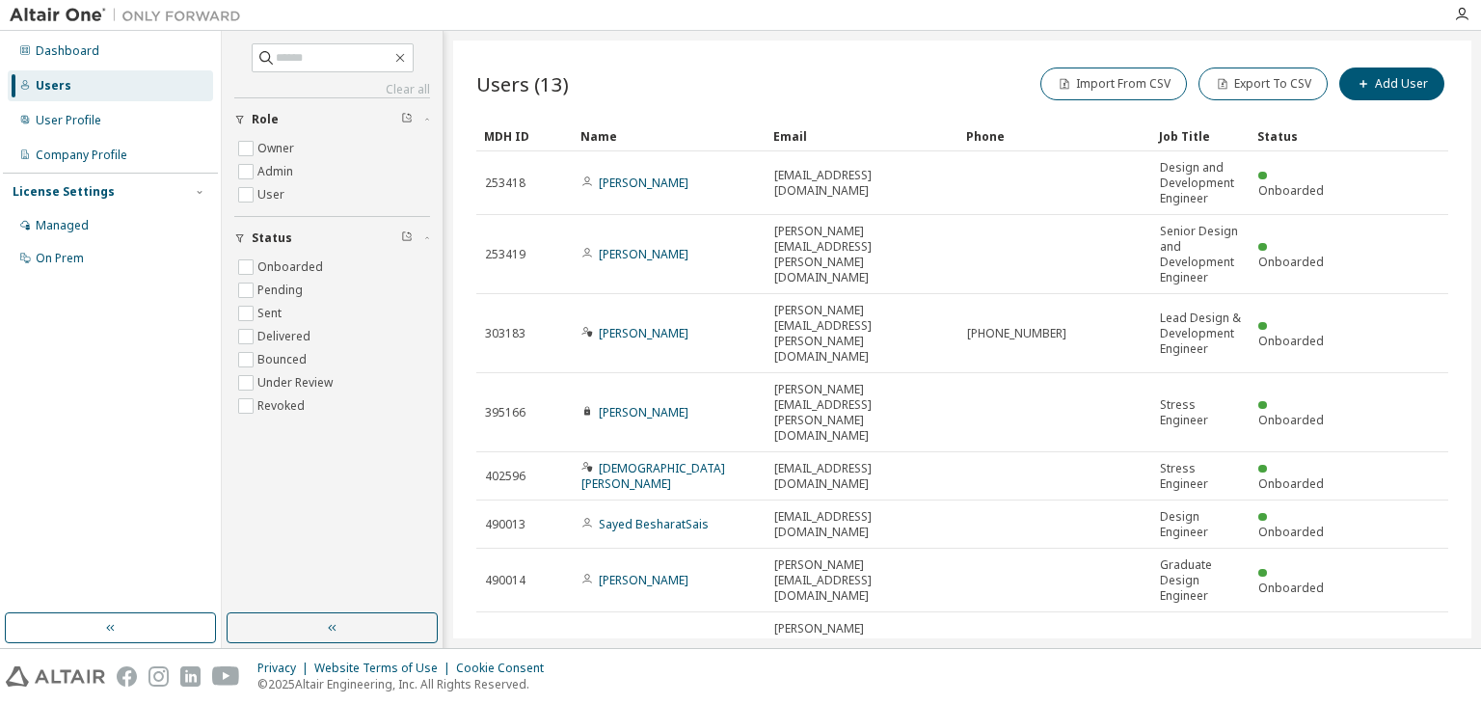
click at [62, 93] on div "Users" at bounding box center [54, 85] width 36 height 15
click at [62, 121] on div "User Profile" at bounding box center [69, 120] width 66 height 15
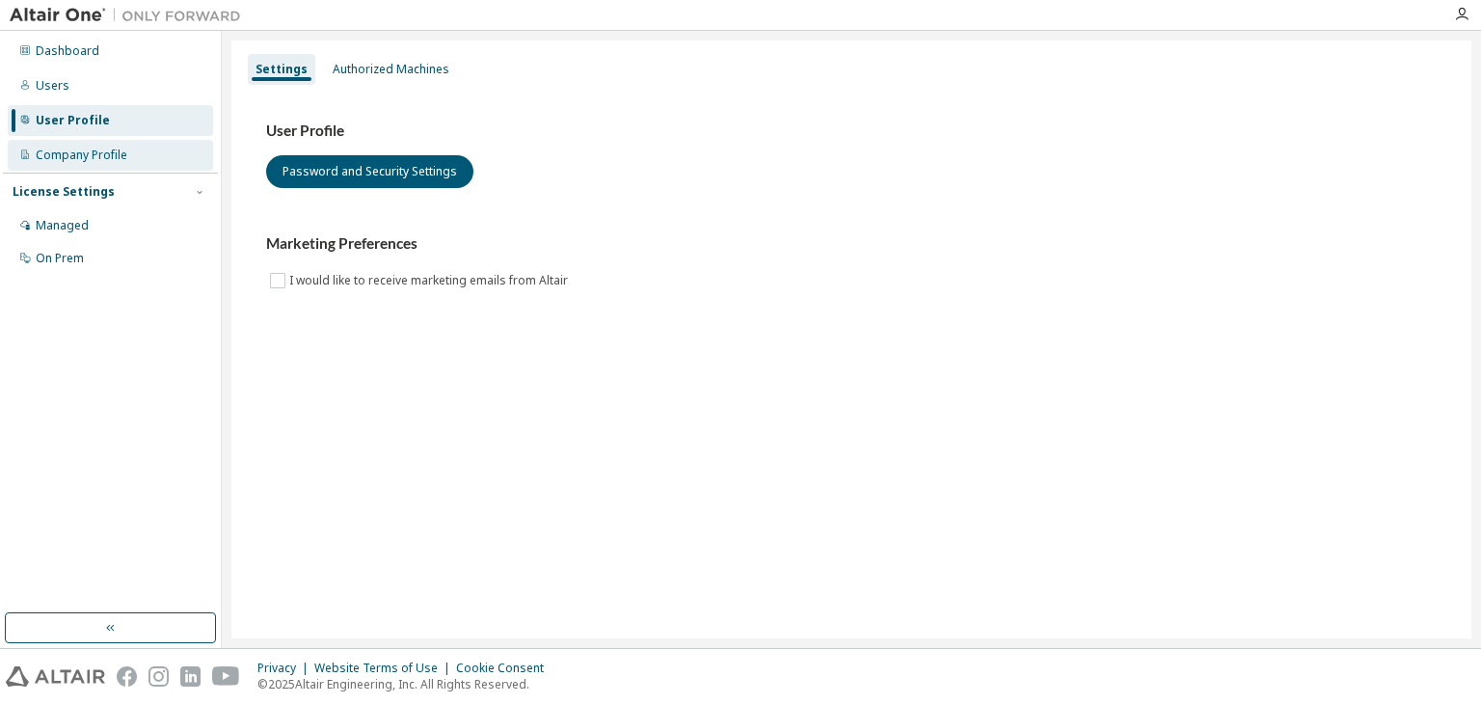
click at [66, 155] on div "Company Profile" at bounding box center [82, 155] width 92 height 15
